Goal: Find specific page/section

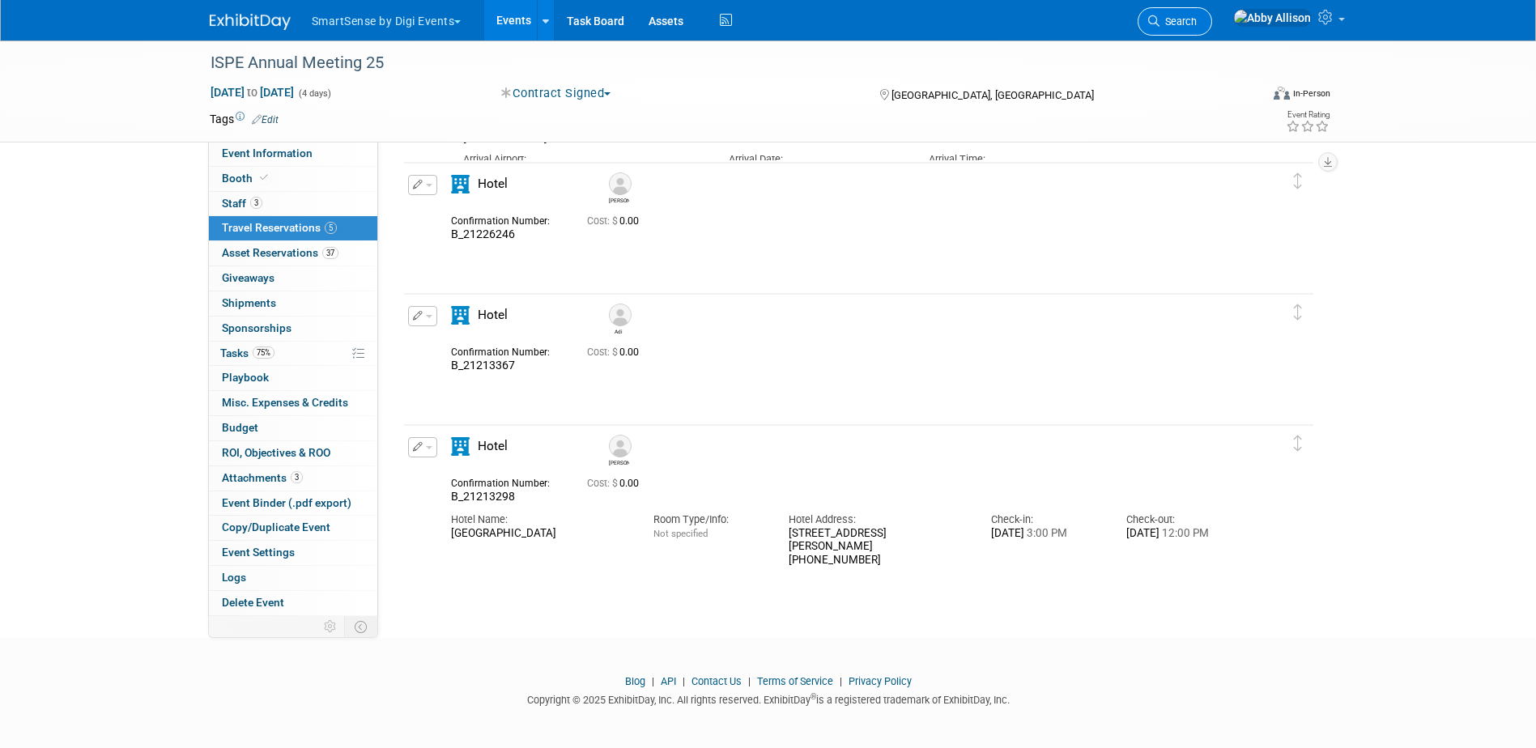
click at [1197, 22] on span "Search" at bounding box center [1178, 21] width 37 height 12
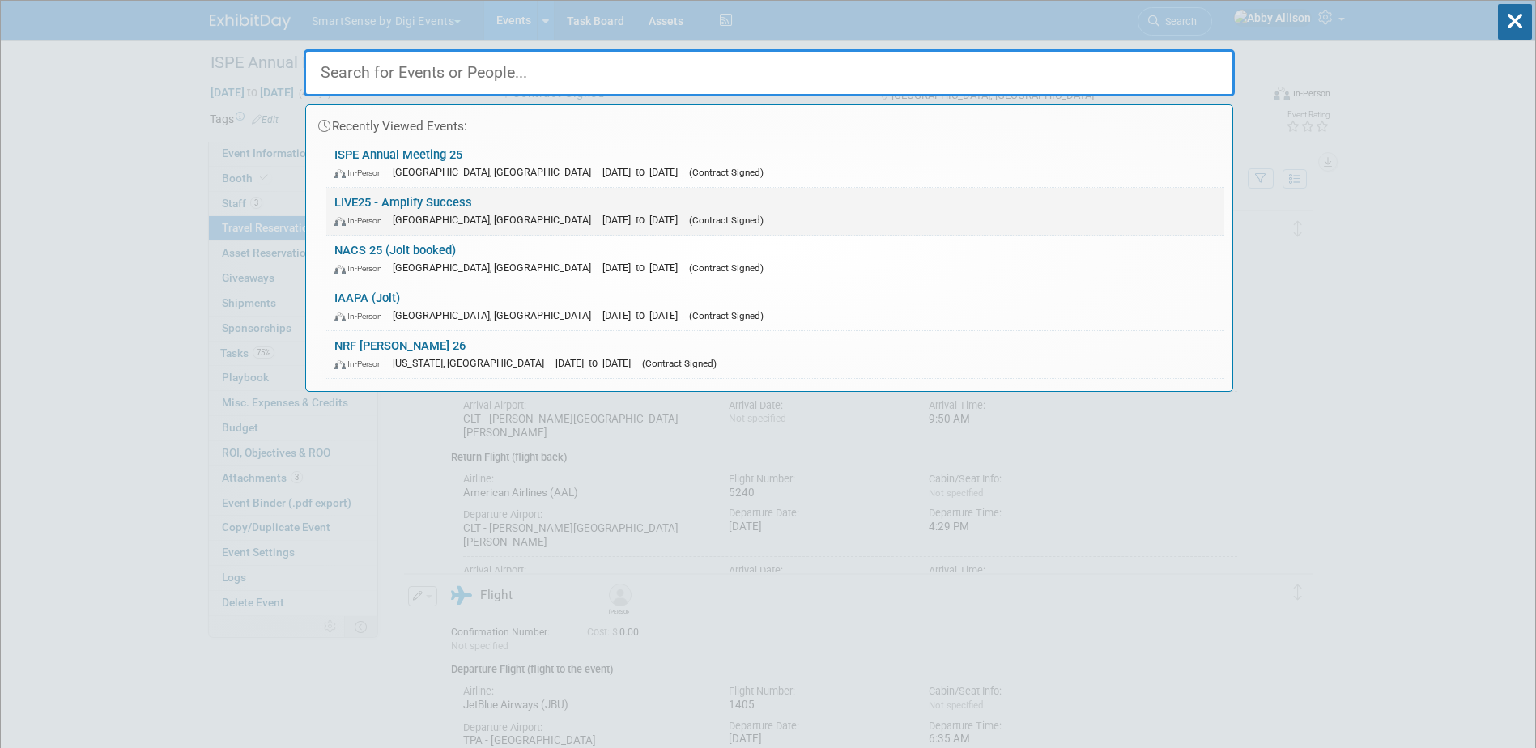
click at [434, 220] on span "[GEOGRAPHIC_DATA], [GEOGRAPHIC_DATA]" at bounding box center [496, 220] width 207 height 12
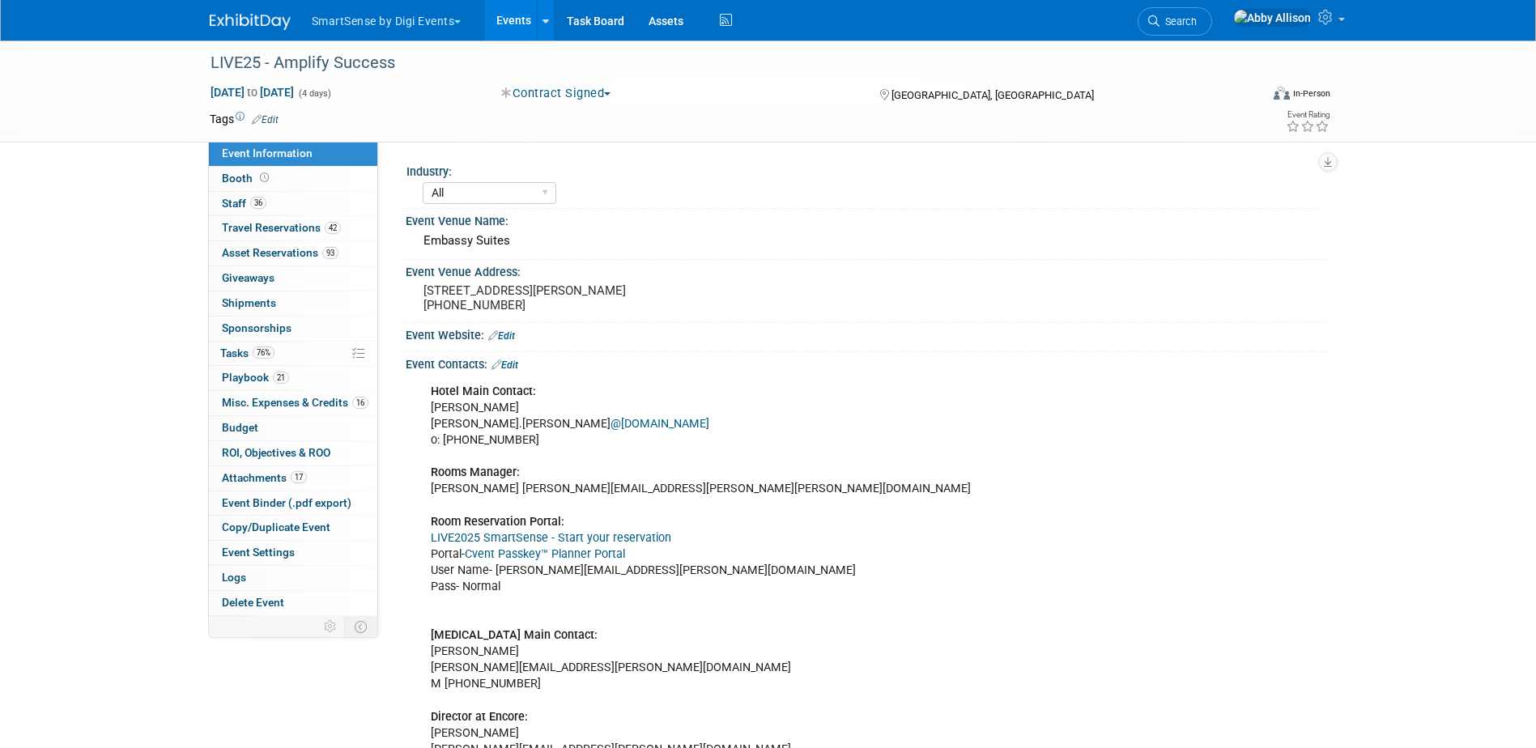
select select "All"
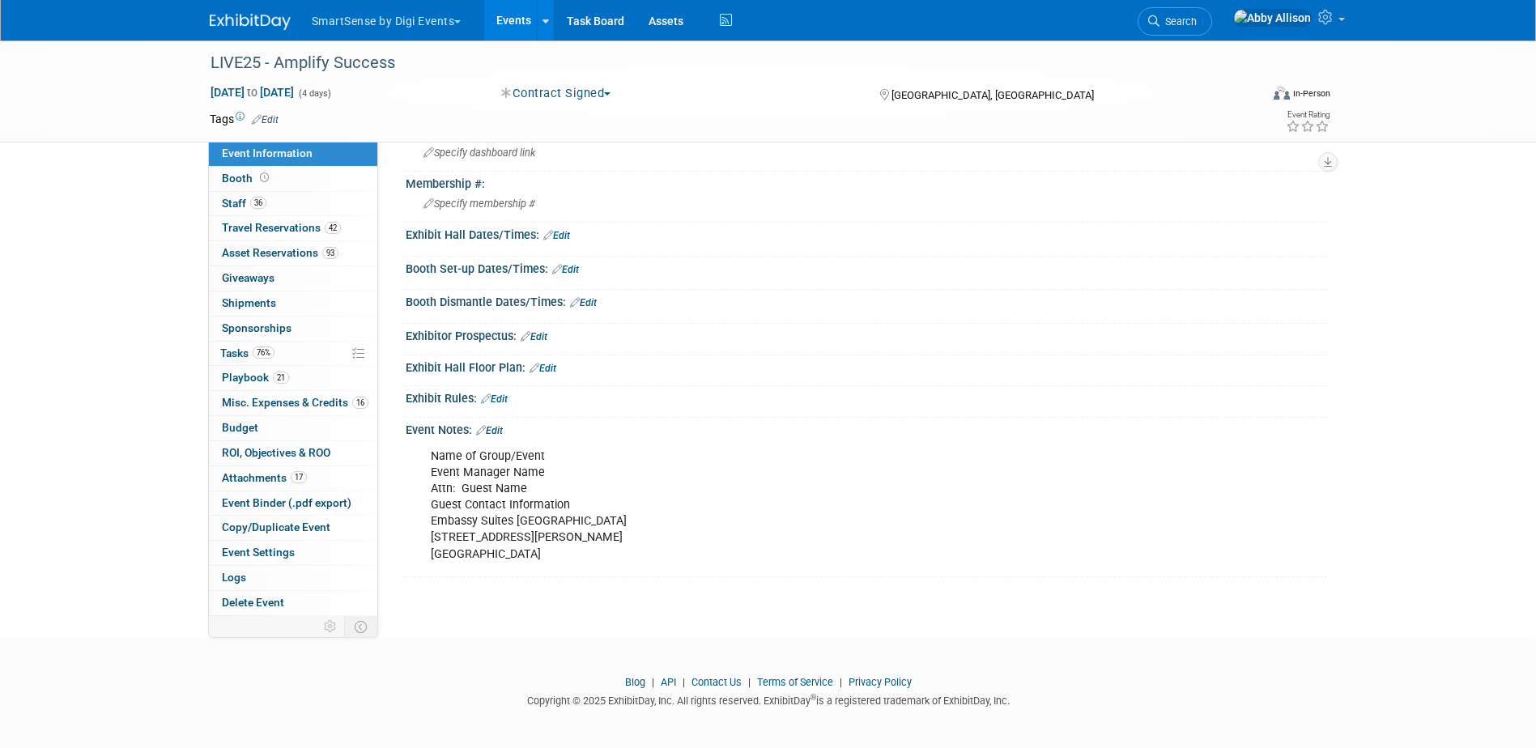
scroll to position [1595, 0]
click at [572, 556] on div "Name of Group/Event Event Manager Name Attn: Guest Name Guest Contact Informati…" at bounding box center [785, 502] width 730 height 130
drag, startPoint x: 543, startPoint y: 552, endPoint x: 428, endPoint y: 453, distance: 151.6
click at [428, 453] on div "Name of Group/Event Event Manager Name Attn: Guest Name Guest Contact Informati…" at bounding box center [785, 502] width 730 height 130
copy div "Name of Group/Event Event Manager Name Attn: Guest Name Guest Contact Informati…"
